Goal: Task Accomplishment & Management: Manage account settings

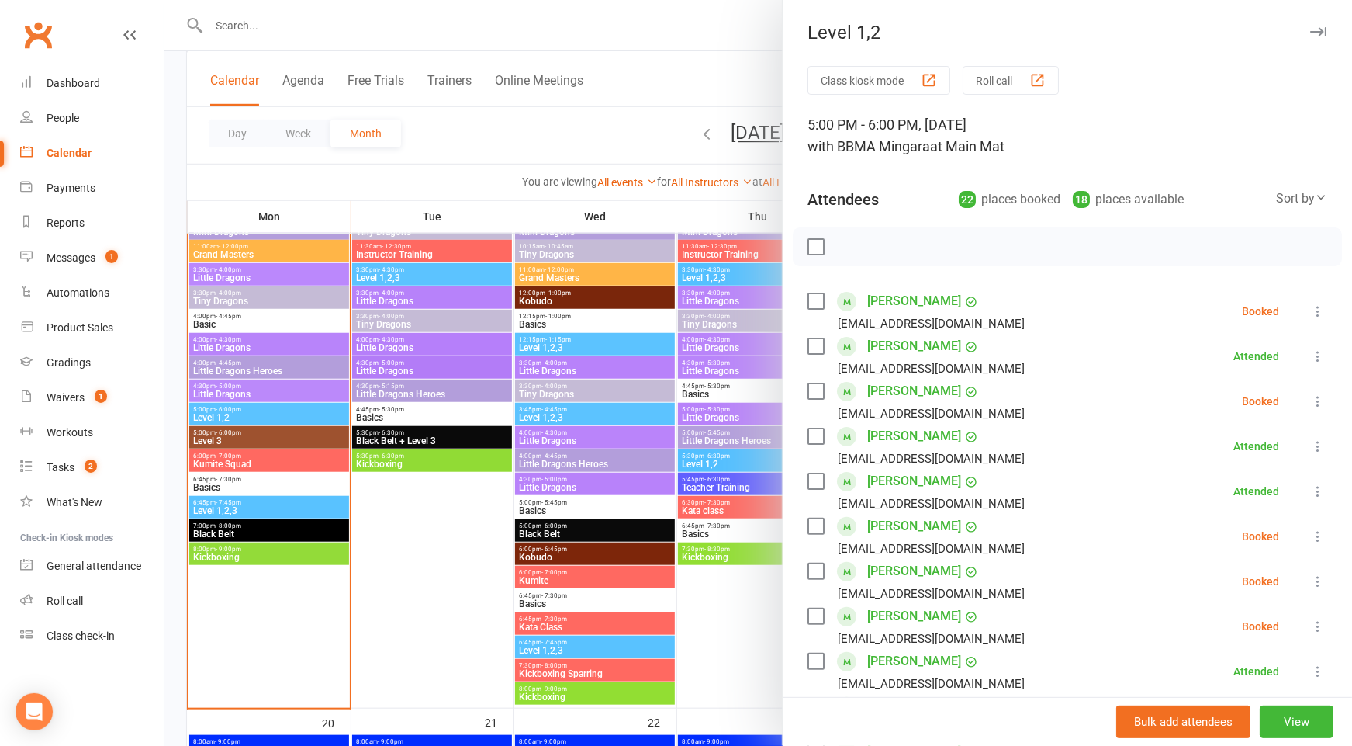
click at [176, 296] on div at bounding box center [758, 373] width 1188 height 746
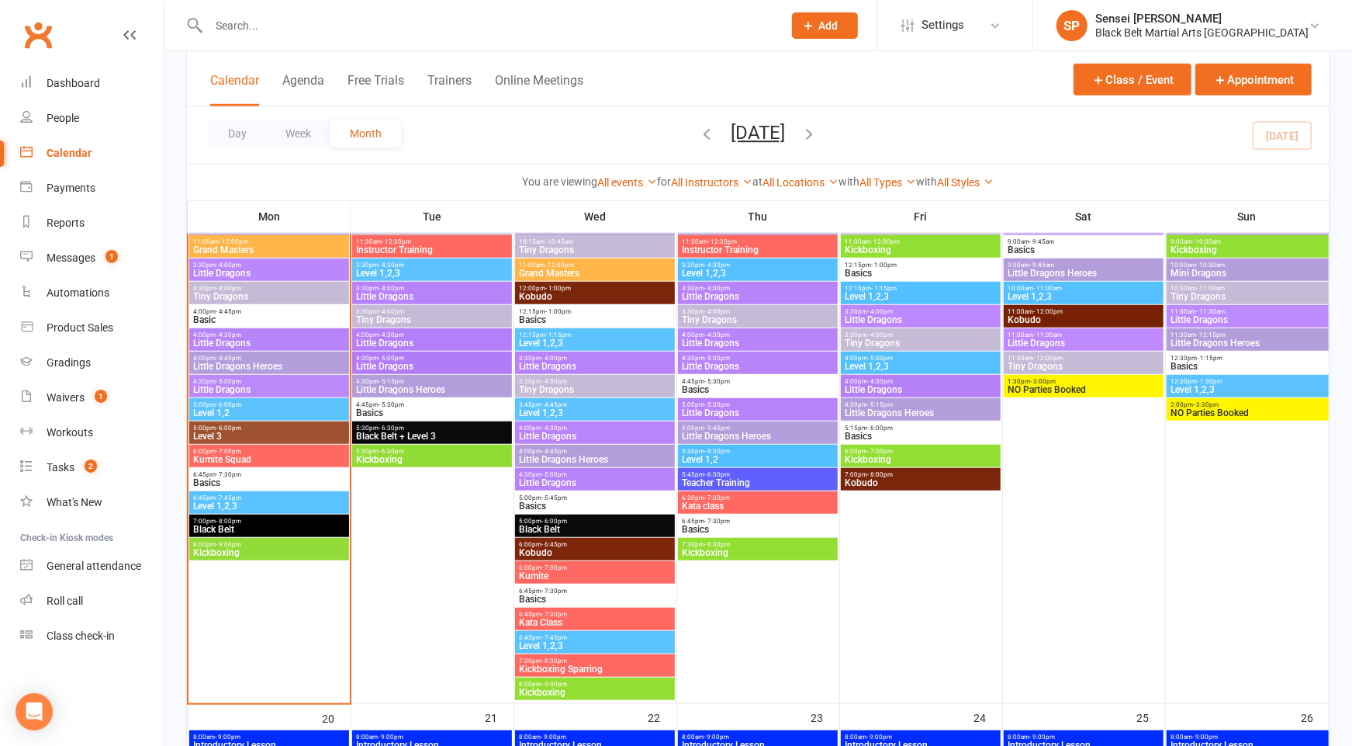
click at [228, 269] on span "Little Dragons" at bounding box center [268, 272] width 153 height 9
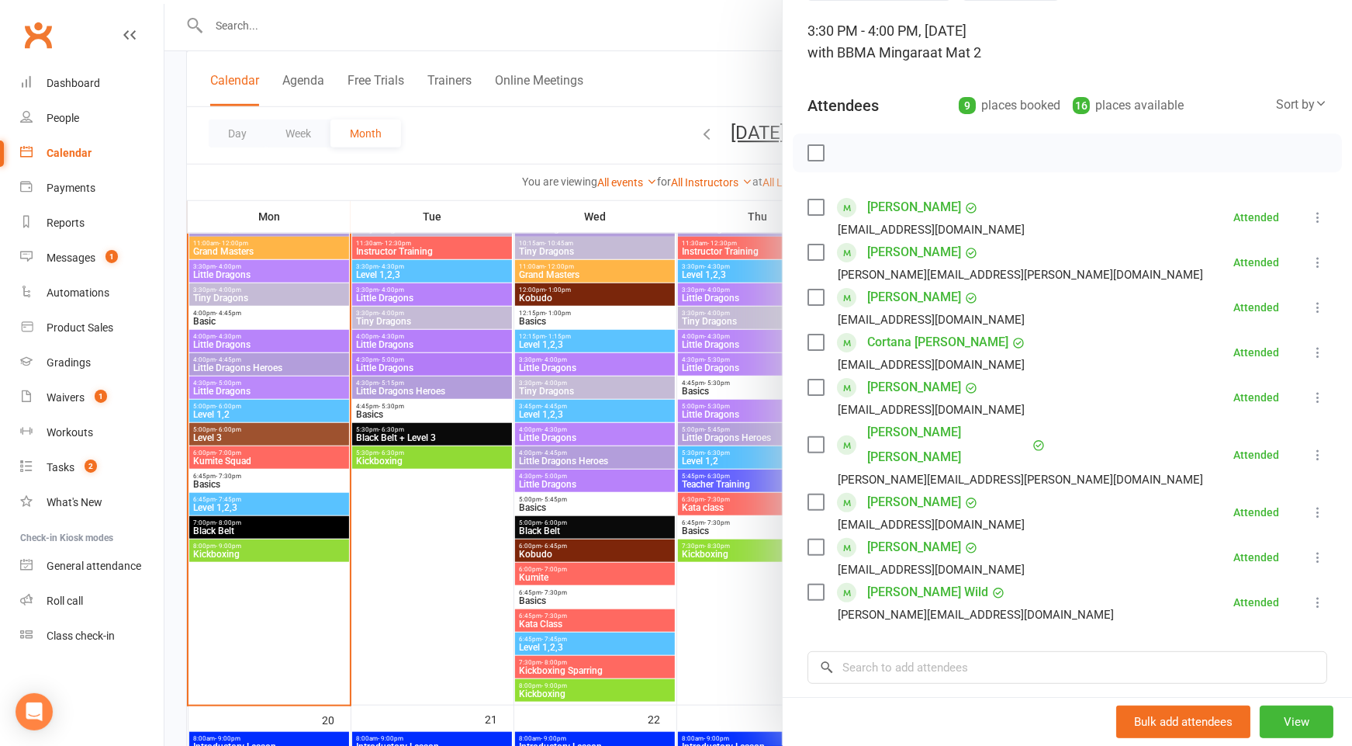
scroll to position [96, 0]
click at [257, 365] on div at bounding box center [758, 373] width 1188 height 746
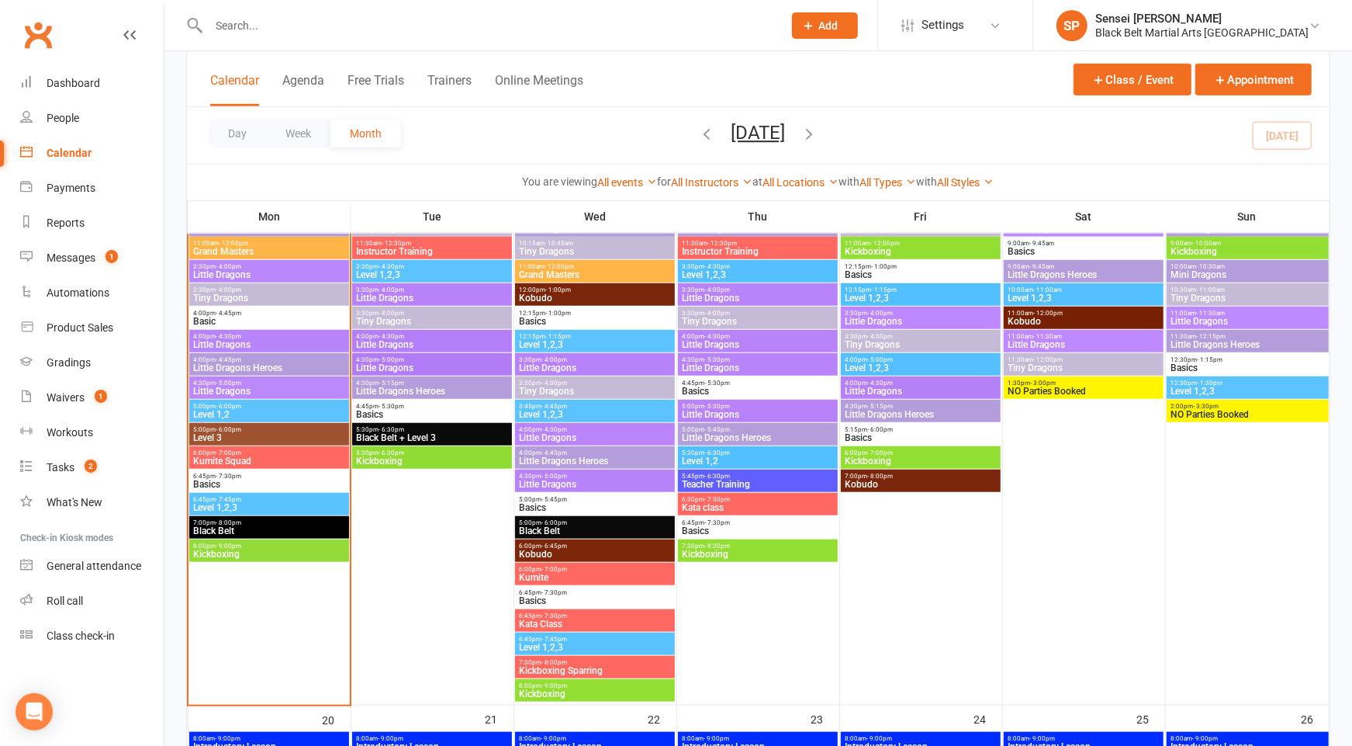
click at [258, 363] on span "Little Dragons Heroes" at bounding box center [268, 367] width 153 height 9
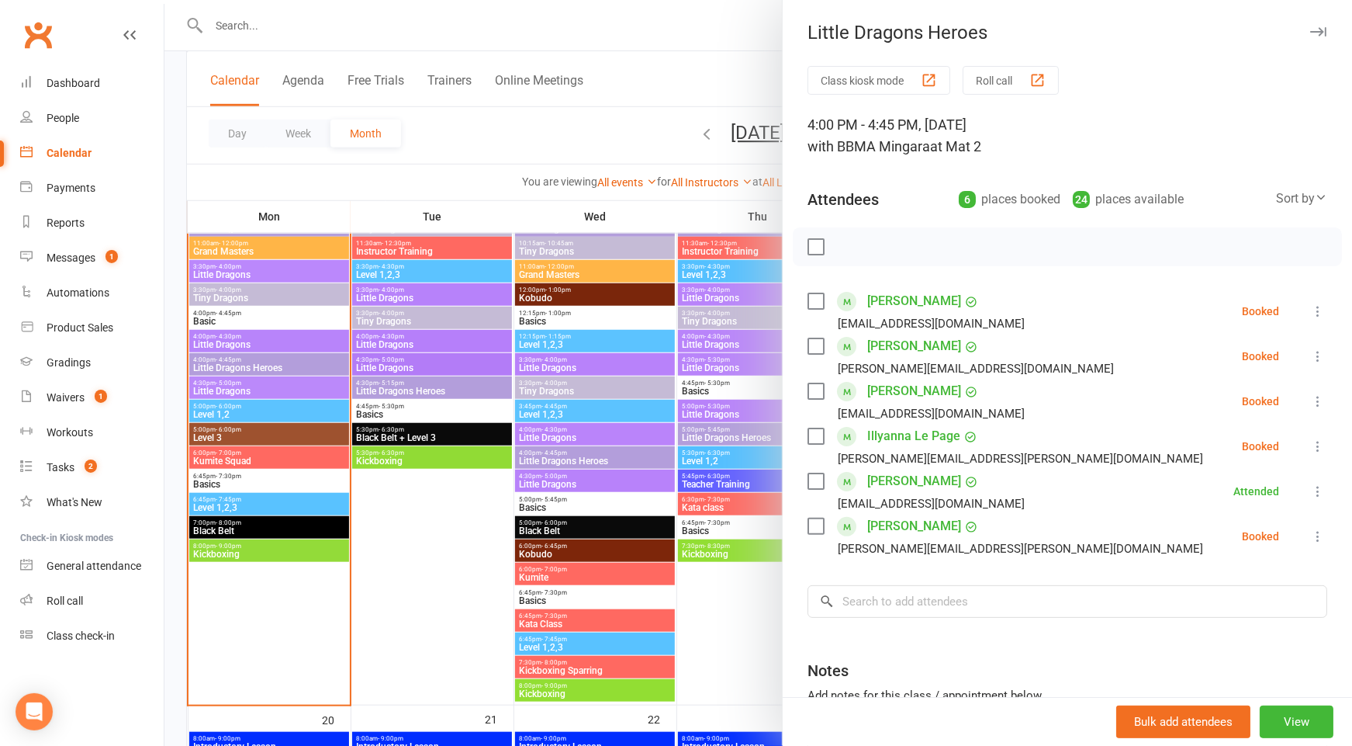
click at [1318, 398] on icon at bounding box center [1319, 401] width 16 height 16
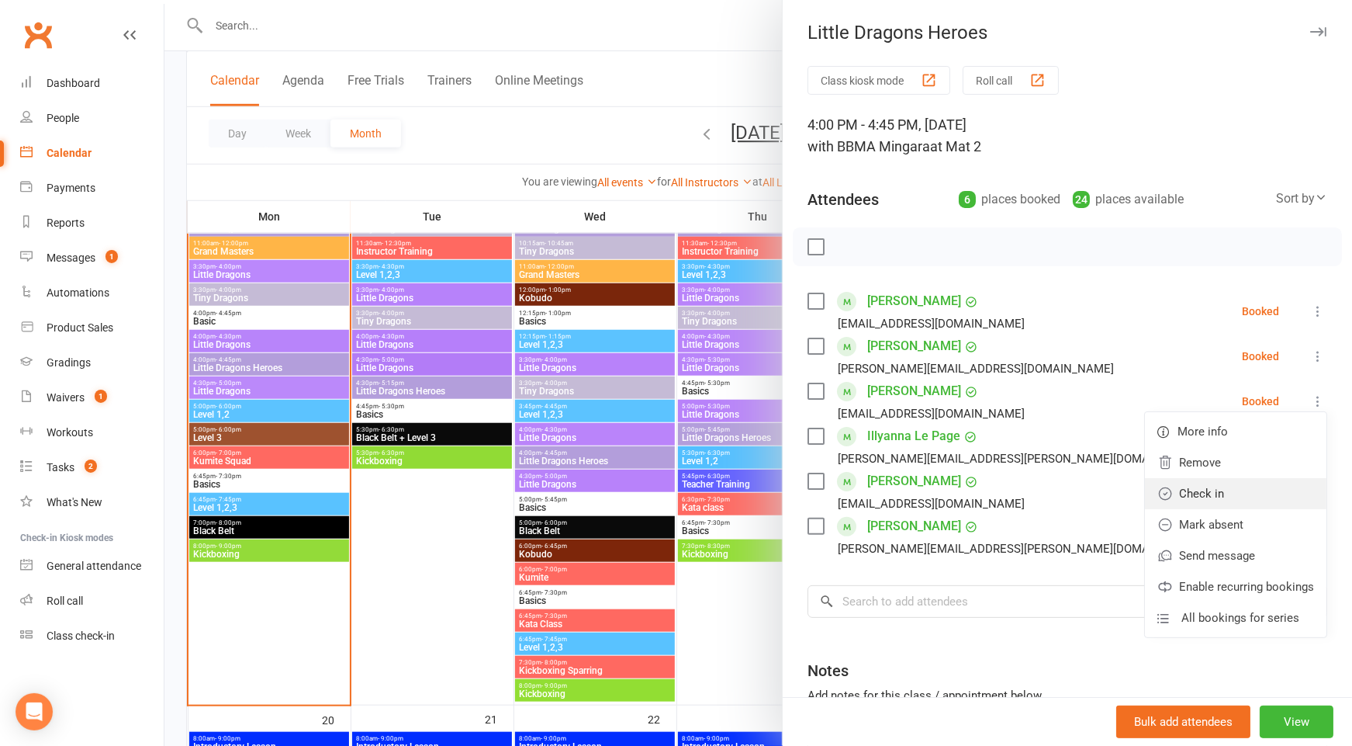
click at [1241, 498] on link "Check in" at bounding box center [1236, 493] width 182 height 31
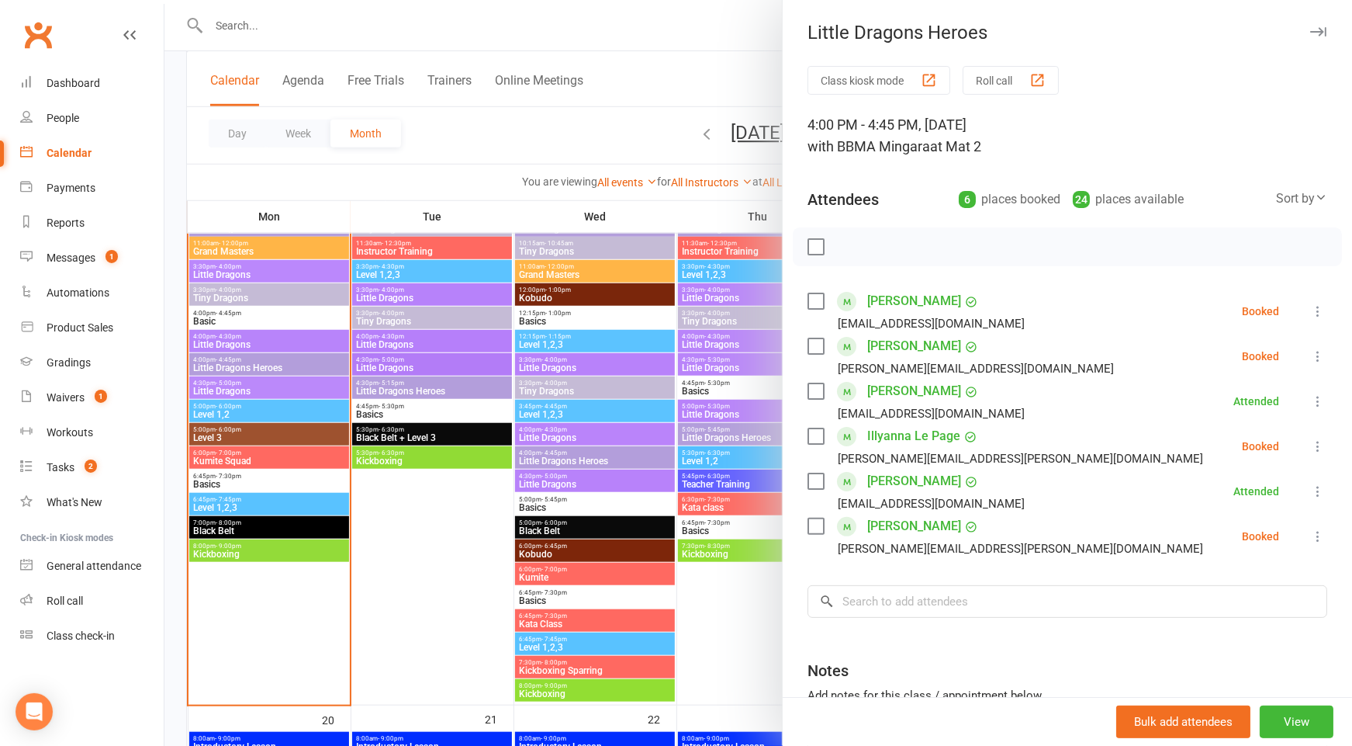
click at [1313, 303] on icon at bounding box center [1319, 311] width 16 height 16
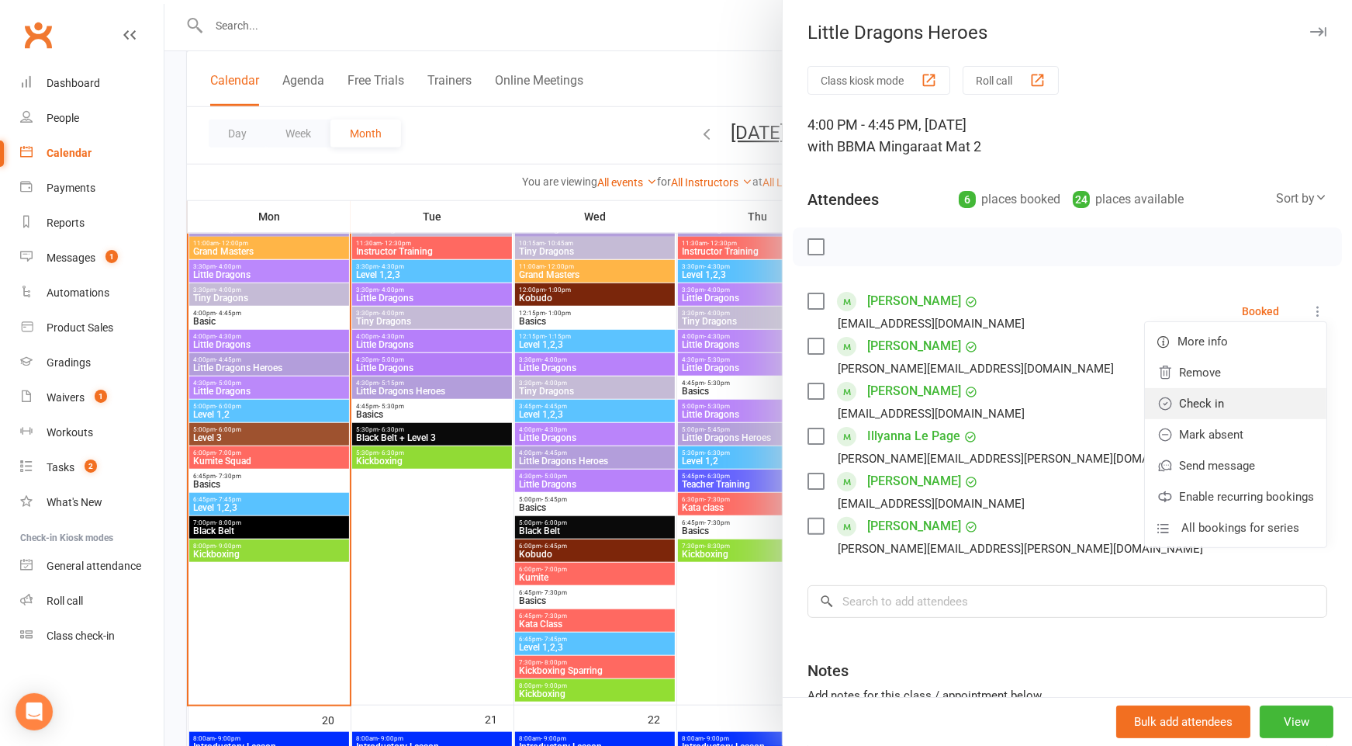
click at [1252, 393] on link "Check in" at bounding box center [1236, 403] width 182 height 31
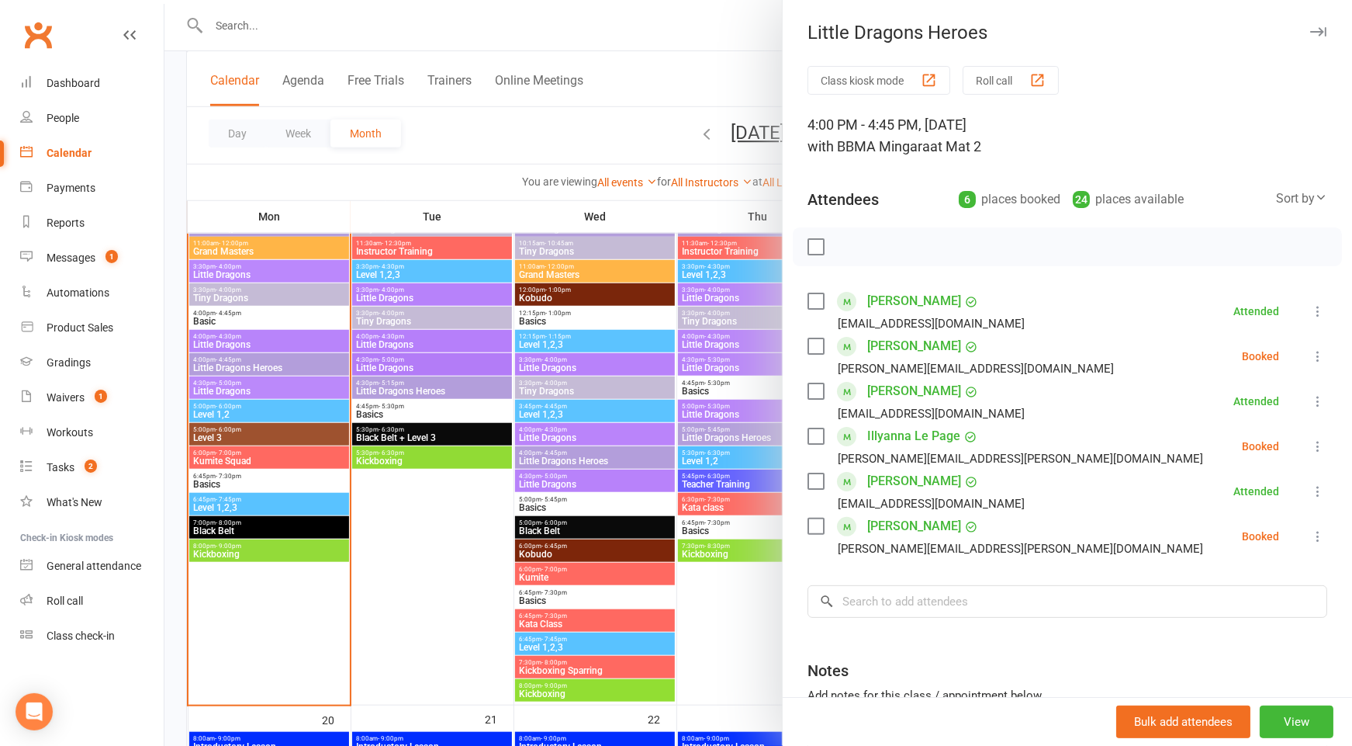
click at [1315, 535] on icon at bounding box center [1319, 536] width 16 height 16
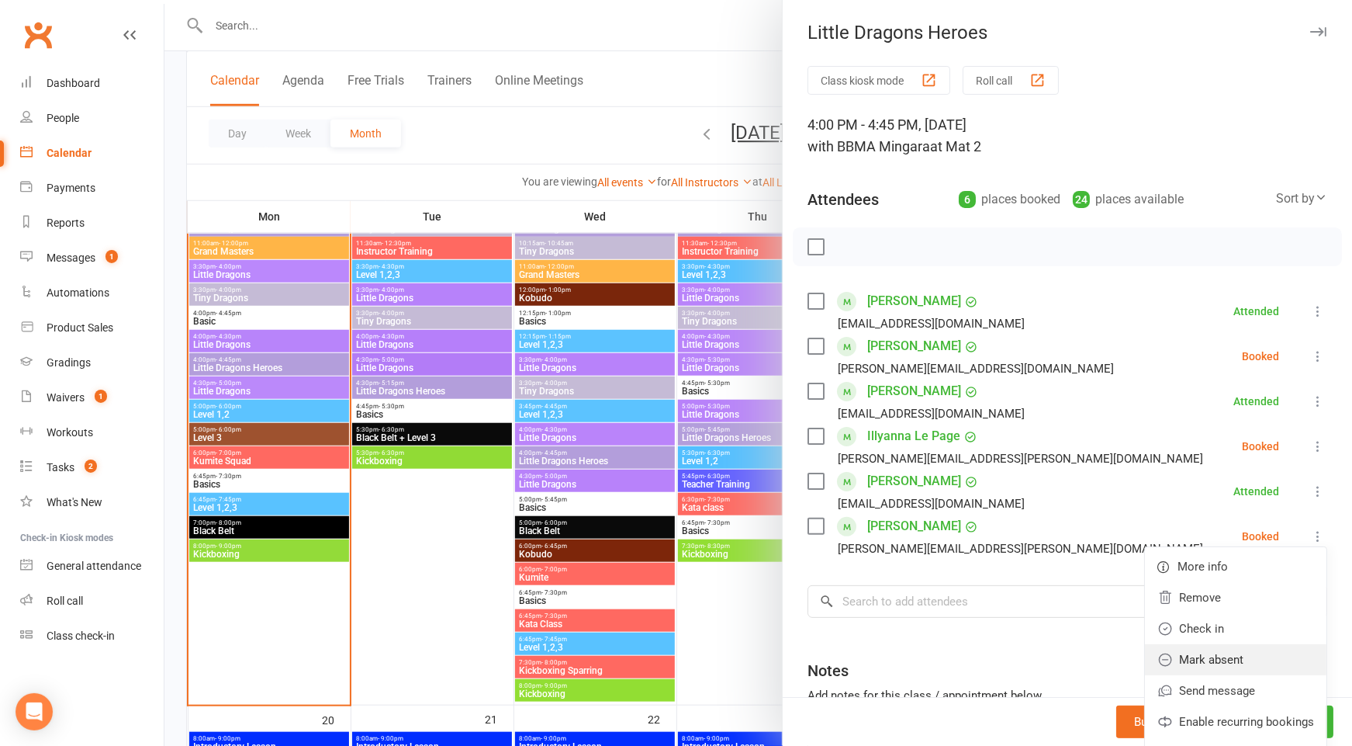
click at [1210, 653] on link "Mark absent" at bounding box center [1236, 659] width 182 height 31
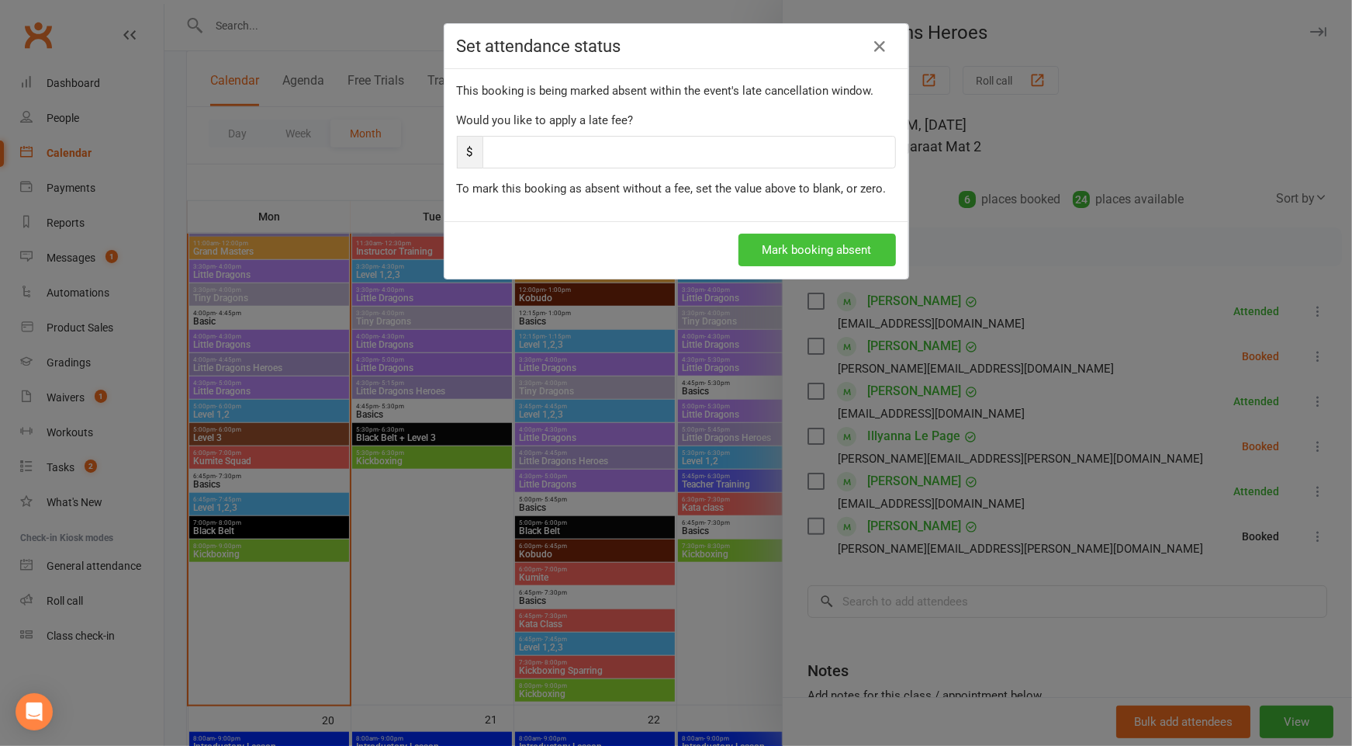
click at [847, 241] on button "Mark booking absent" at bounding box center [818, 250] width 158 height 33
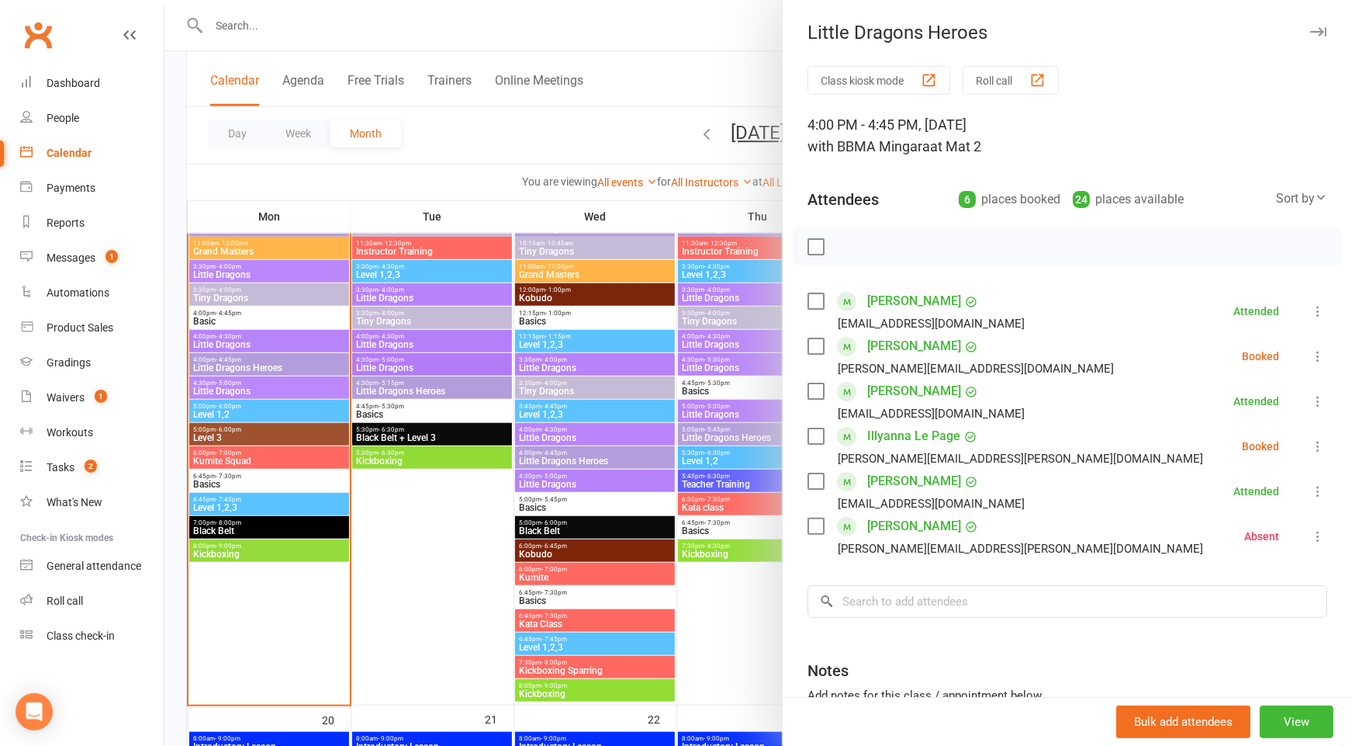
click at [1316, 352] on icon at bounding box center [1319, 356] width 16 height 16
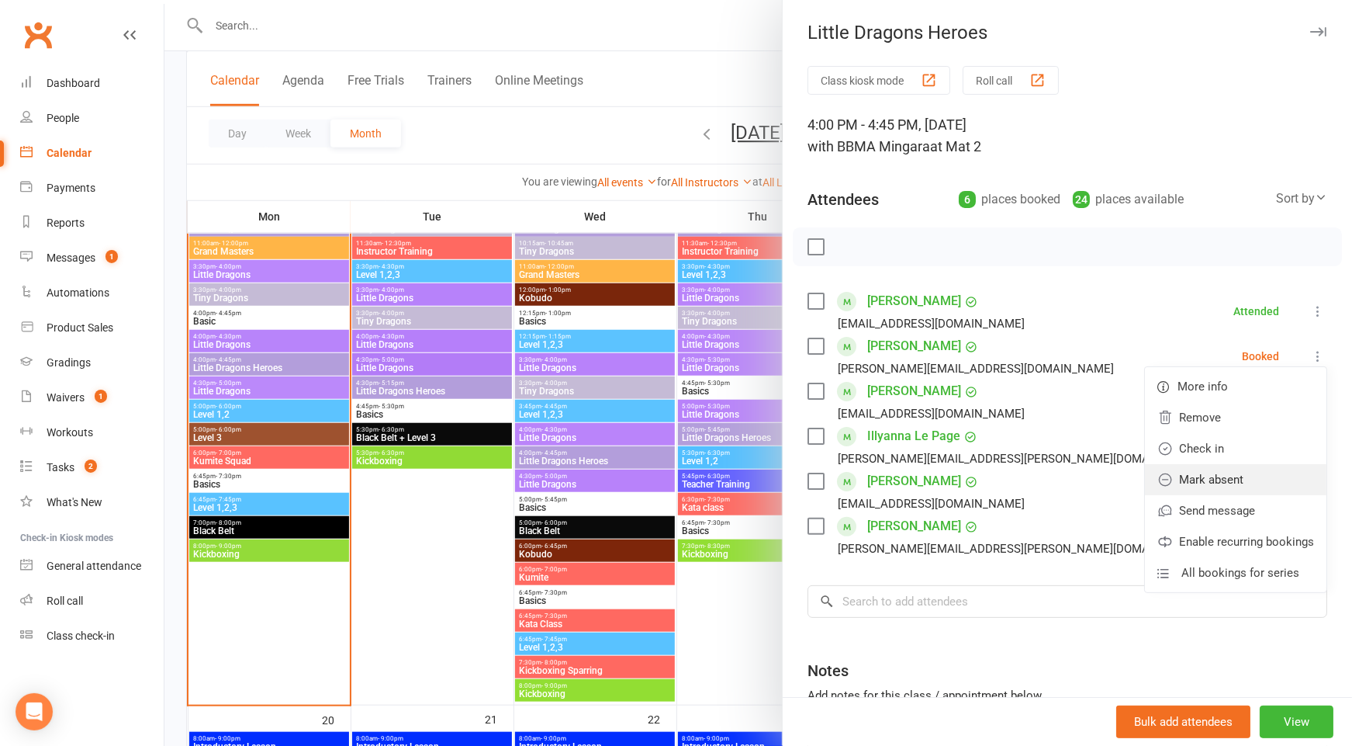
click at [1208, 473] on link "Mark absent" at bounding box center [1236, 479] width 182 height 31
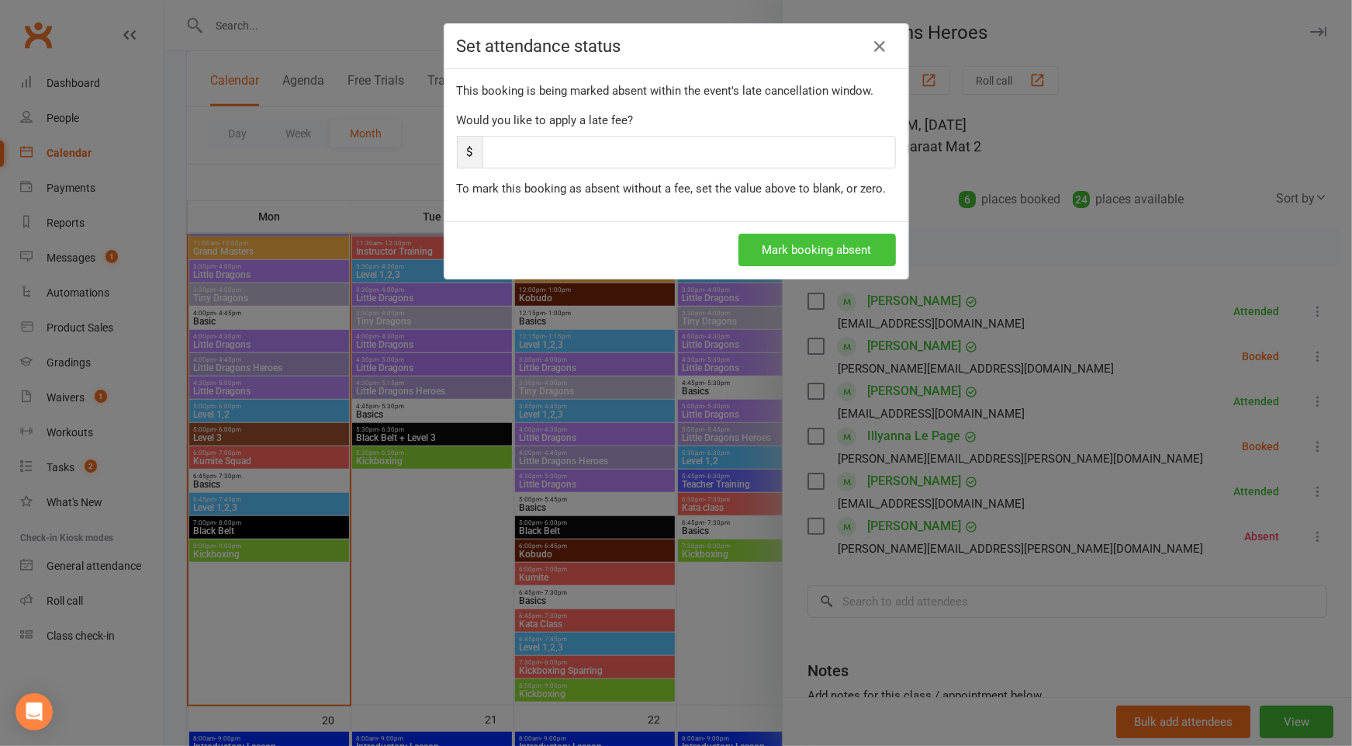
click at [823, 239] on button "Mark booking absent" at bounding box center [818, 250] width 158 height 33
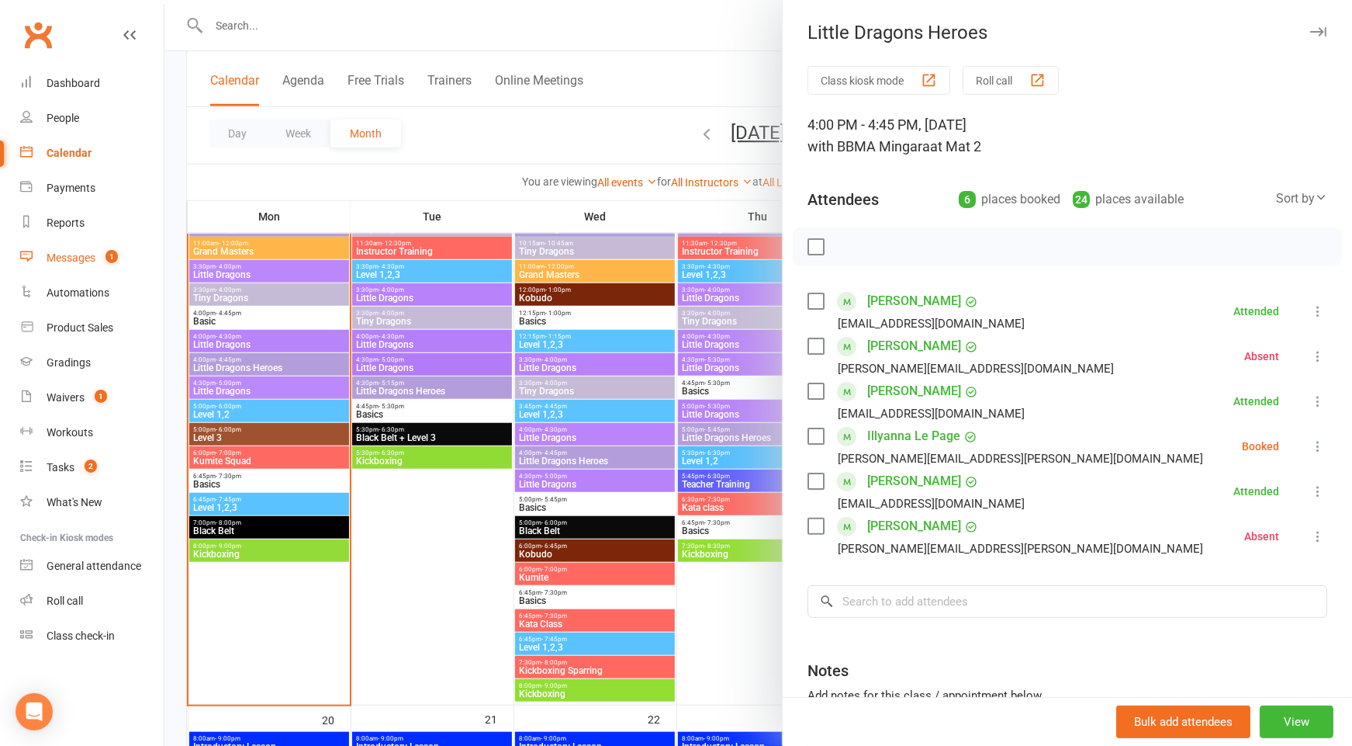
click at [82, 258] on div "Messages" at bounding box center [71, 257] width 49 height 12
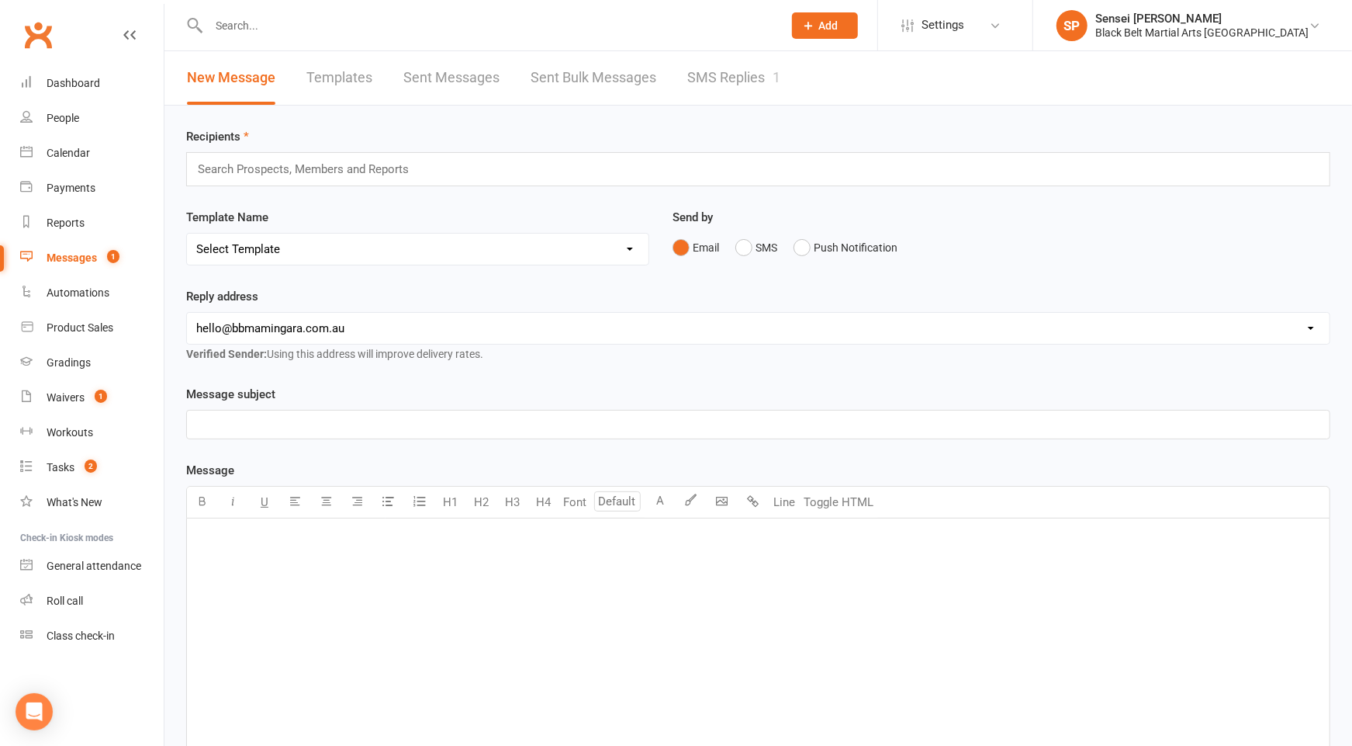
click at [739, 79] on link "SMS Replies 1" at bounding box center [733, 78] width 93 height 54
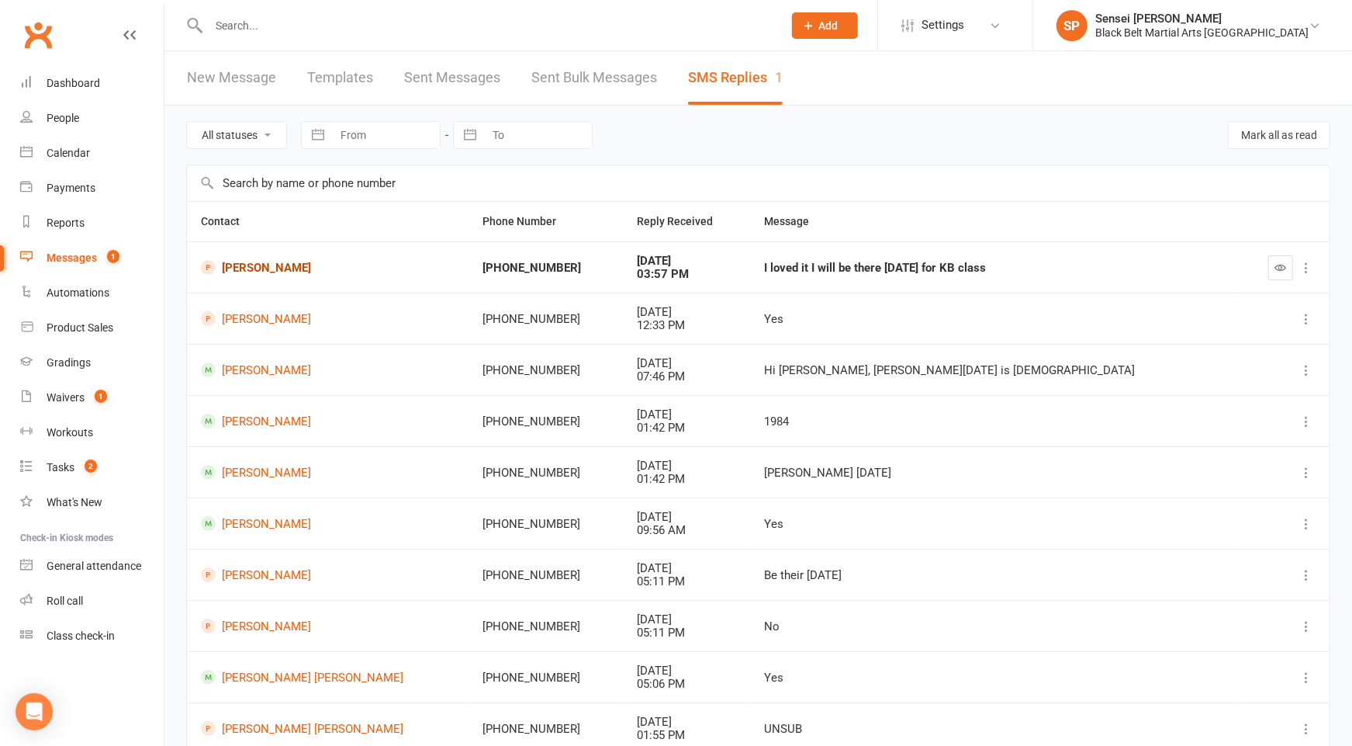
click at [244, 261] on link "[PERSON_NAME]" at bounding box center [328, 267] width 254 height 15
